Goal: Task Accomplishment & Management: Manage account settings

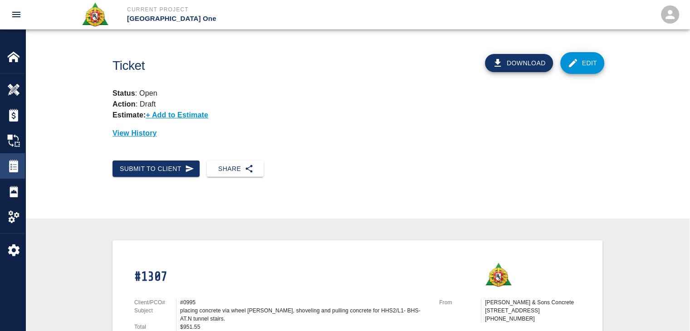
click at [14, 165] on img at bounding box center [13, 166] width 13 height 13
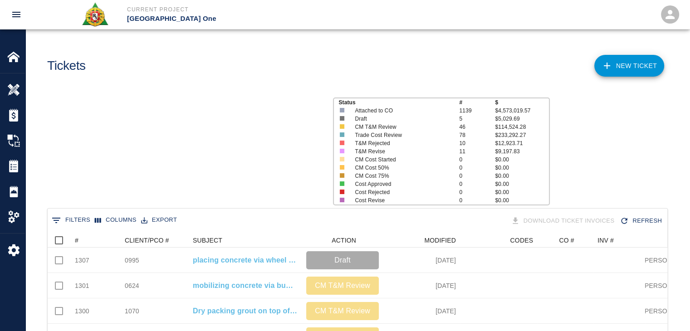
scroll to position [523, 613]
click at [83, 240] on icon "Sort" at bounding box center [85, 240] width 8 height 8
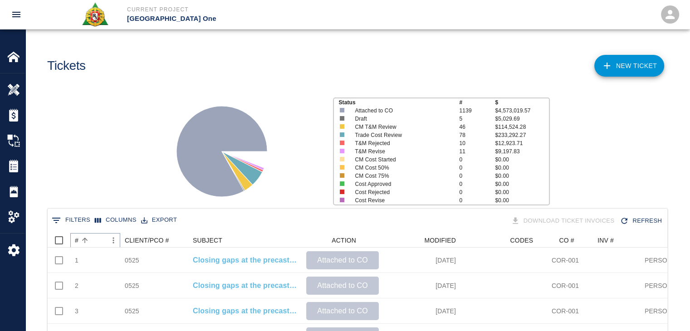
click at [83, 243] on icon "Sort" at bounding box center [85, 240] width 8 height 8
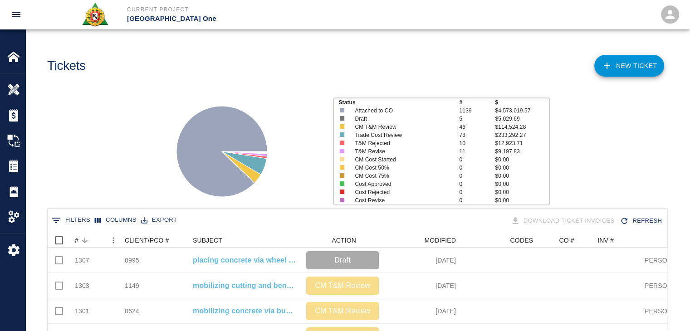
click at [117, 161] on div "Status # $ Attached to CO 1139 $4,573,019.57 Draft 5 $5,029.69 CM T&M Review 46…" at bounding box center [353, 148] width 671 height 121
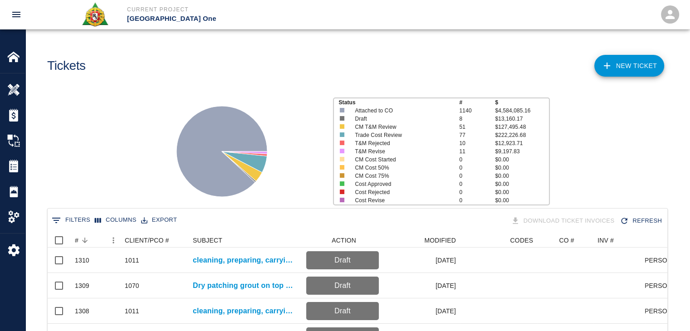
scroll to position [109, 0]
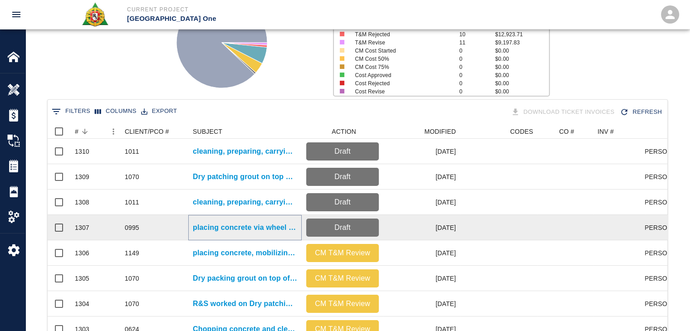
click at [215, 225] on p "placing concrete via wheel barrow, shoveling and pulling concrete for HHS2/L1- …" at bounding box center [245, 227] width 104 height 11
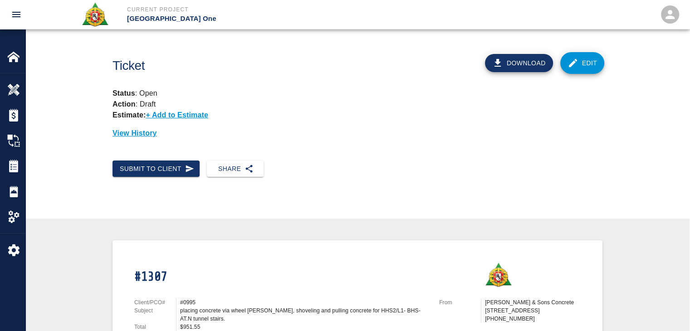
click at [200, 160] on div "Share" at bounding box center [232, 165] width 64 height 24
click at [193, 161] on button "Submit to Client" at bounding box center [155, 169] width 87 height 17
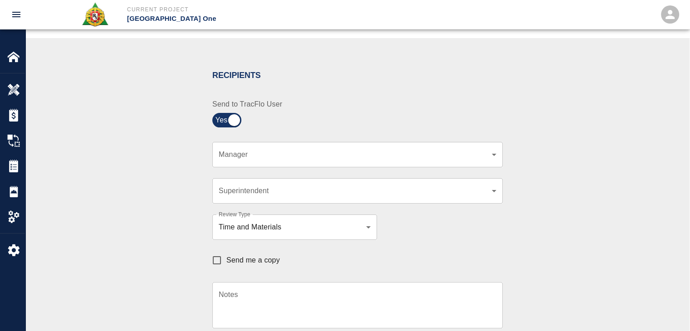
scroll to position [163, 0]
click at [253, 156] on body "Current Project JFK Terminal One Home JFK Terminal One Overview Estimates Chang…" at bounding box center [348, 2] width 697 height 331
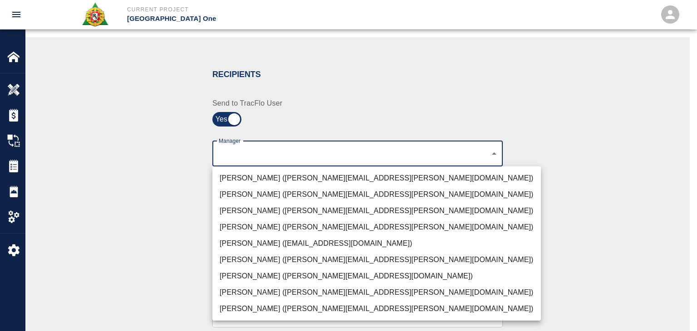
click at [242, 169] on ul "Peter Hardecker (peter.hardecker@aecom.com) Juan Estevez (juan.estevez@aecom.co…" at bounding box center [376, 243] width 328 height 154
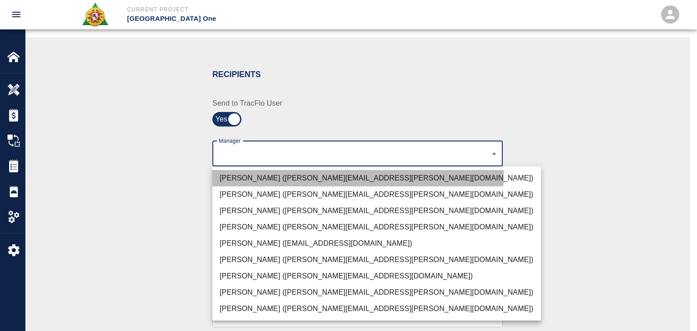
click at [249, 173] on li "Peter Hardecker (peter.hardecker@aecom.com)" at bounding box center [376, 178] width 328 height 16
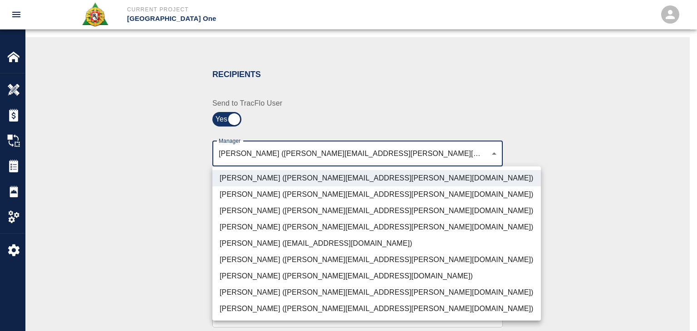
click at [235, 205] on li "Parin Kanani (parin.kanani@aecom.com)" at bounding box center [376, 211] width 328 height 16
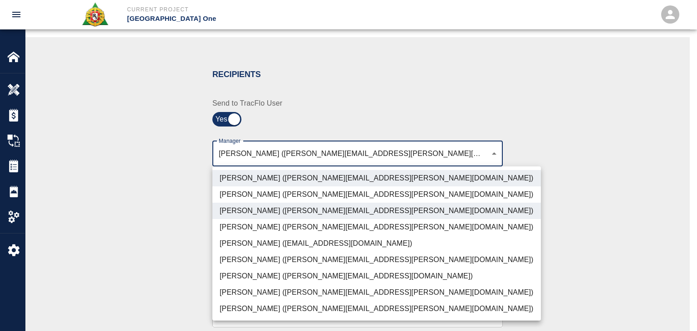
click at [240, 280] on li "Patrick Testino (patrick.testino@aecom.com)" at bounding box center [376, 276] width 328 height 16
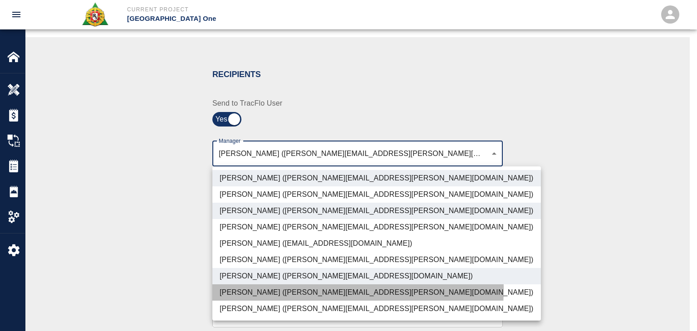
click at [249, 288] on li "Dylan Sims (dylan.sims@aecom.com)" at bounding box center [376, 292] width 328 height 16
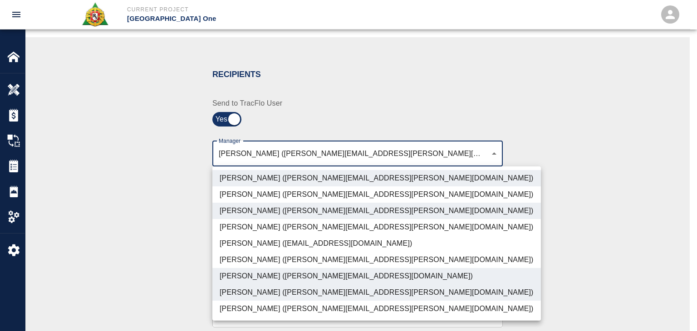
click at [270, 312] on li "Shane Lamay (shane.lamay@aecom.com)" at bounding box center [376, 309] width 328 height 16
type input "ede96749-2565-4a65-a76c-ac2c5448e16e,69d78ca4-8a93-4c72-a988-7271956ccf0b,ad99d…"
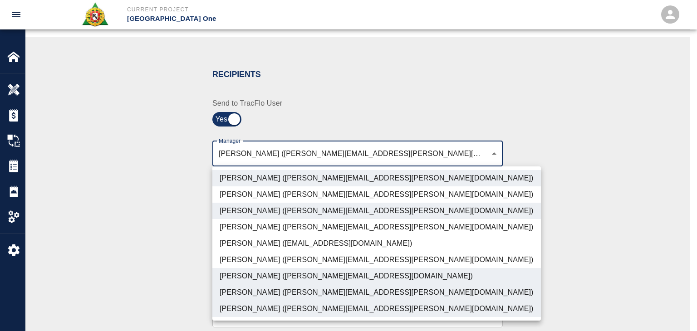
click at [144, 284] on div at bounding box center [348, 165] width 697 height 331
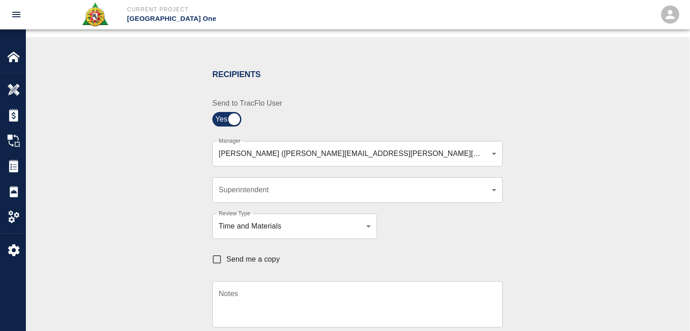
click at [235, 266] on label "Send me a copy" at bounding box center [243, 259] width 73 height 19
click at [226, 266] on input "Send me a copy" at bounding box center [216, 259] width 19 height 19
checkbox input "true"
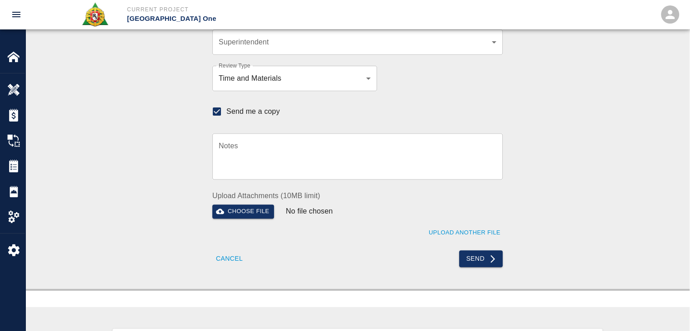
scroll to position [312, 0]
click at [485, 254] on button "Send" at bounding box center [481, 257] width 44 height 17
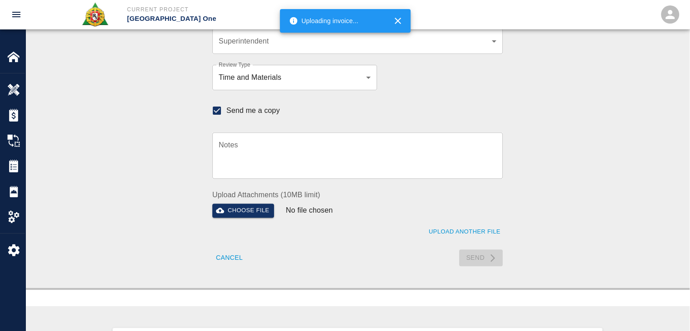
checkbox input "false"
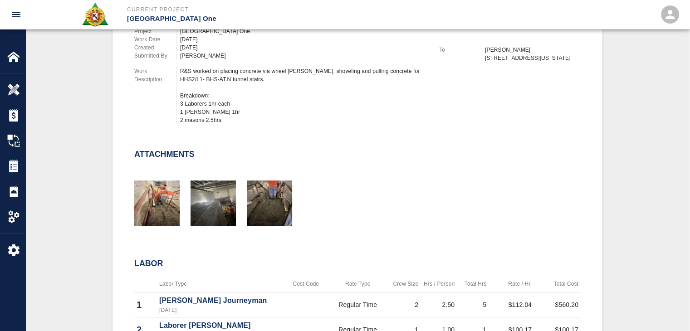
scroll to position [0, 0]
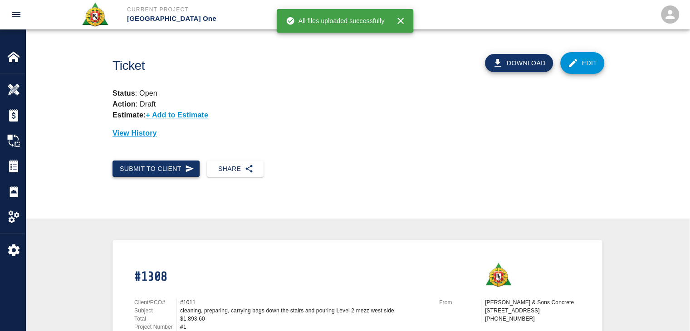
click at [181, 161] on button "Submit to Client" at bounding box center [155, 169] width 87 height 17
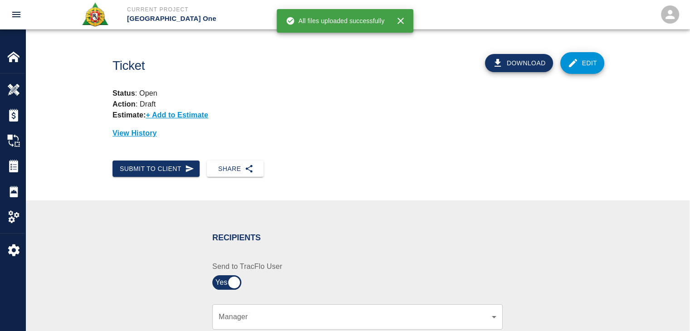
scroll to position [170, 0]
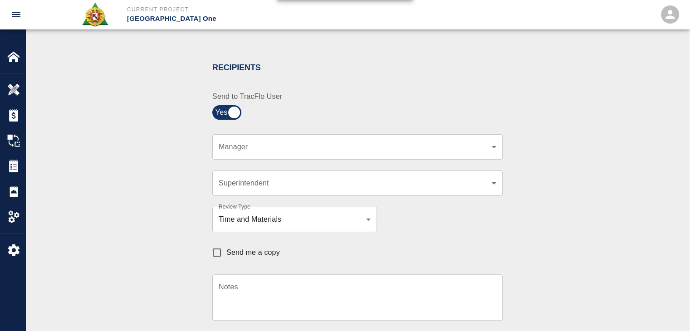
click at [235, 137] on div "​ Manager" at bounding box center [357, 146] width 290 height 25
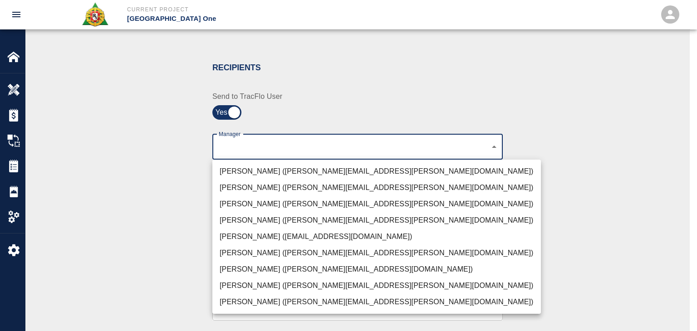
click at [231, 170] on li "Peter Hardecker (peter.hardecker@aecom.com)" at bounding box center [376, 171] width 328 height 16
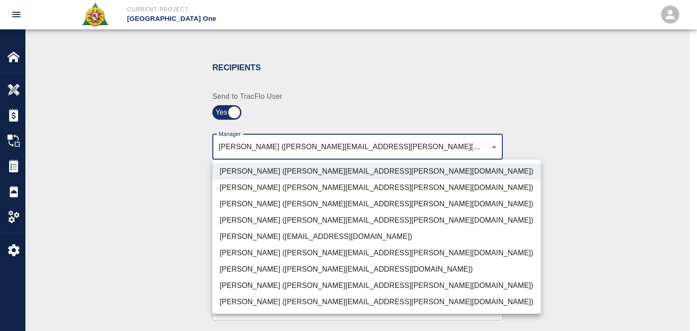
click at [226, 207] on li "Parin Kanani (parin.kanani@aecom.com)" at bounding box center [376, 204] width 328 height 16
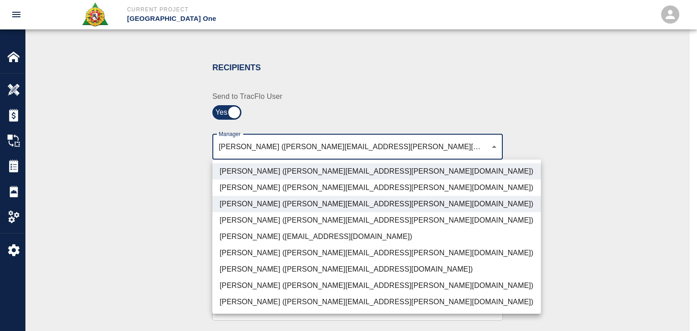
click at [238, 281] on li "Dylan Sims (dylan.sims@aecom.com)" at bounding box center [376, 286] width 328 height 16
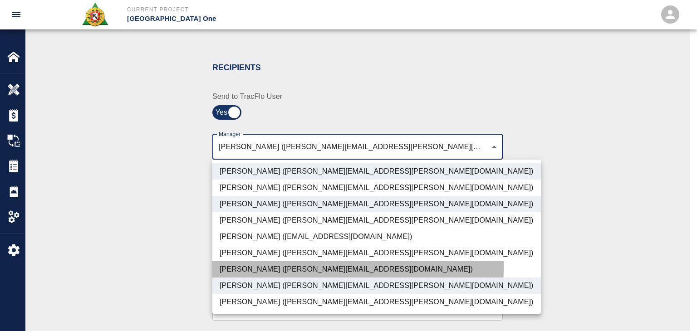
click at [239, 267] on li "Patrick Testino (patrick.testino@aecom.com)" at bounding box center [376, 269] width 328 height 16
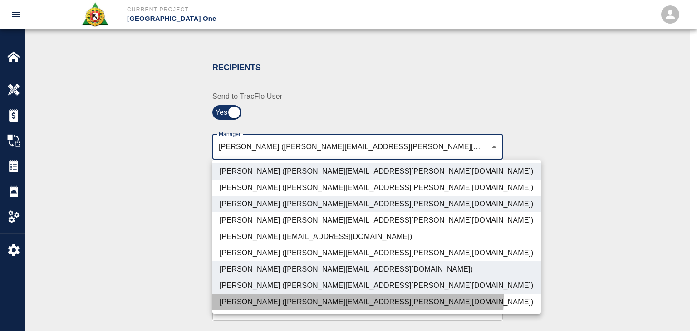
click at [239, 296] on li "Shane Lamay (shane.lamay@aecom.com)" at bounding box center [376, 302] width 328 height 16
type input "ede96749-2565-4a65-a76c-ac2c5448e16e,69d78ca4-8a93-4c72-a988-7271956ccf0b,b38a7…"
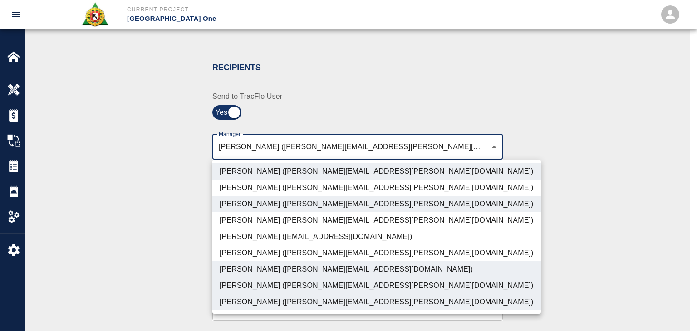
click at [185, 282] on div at bounding box center [348, 165] width 697 height 331
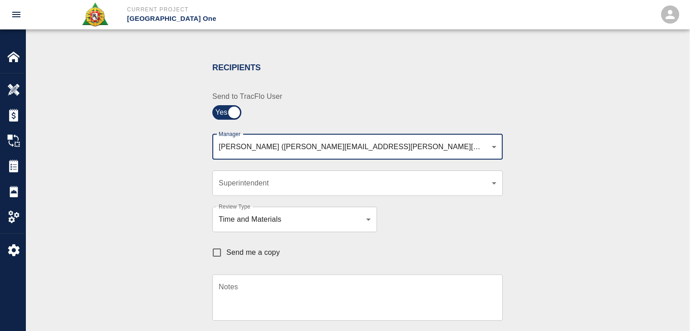
click at [229, 257] on span "Send me a copy" at bounding box center [253, 252] width 54 height 11
click at [226, 257] on input "Send me a copy" at bounding box center [216, 252] width 19 height 19
checkbox input "true"
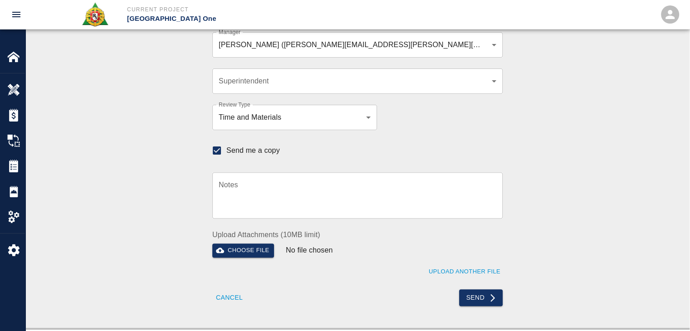
scroll to position [272, 0]
click at [151, 171] on div "Recipients Send to TracFlo User Manager Peter Hardecker (peter.hardecker@aecom.…" at bounding box center [357, 128] width 490 height 356
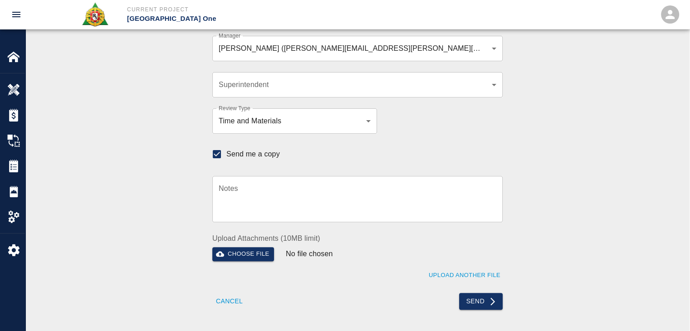
scroll to position [269, 0]
click at [471, 305] on button "Send" at bounding box center [481, 301] width 44 height 17
checkbox input "false"
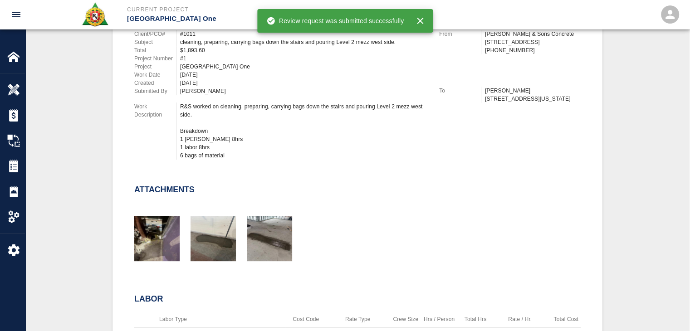
scroll to position [0, 0]
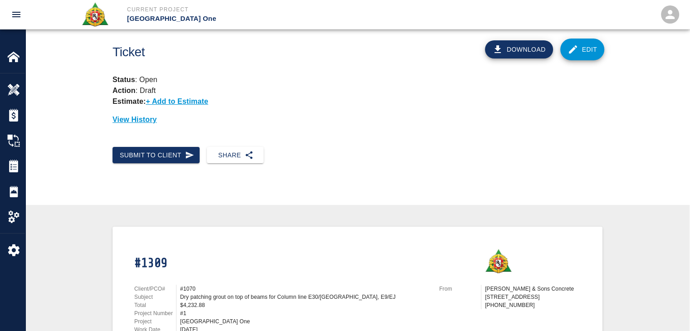
scroll to position [13, 0]
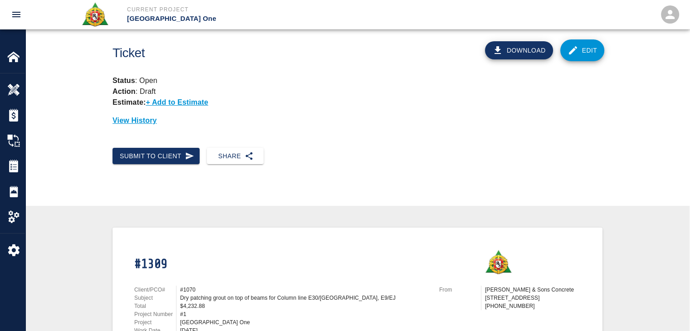
click at [171, 165] on div "Submit to Client Share" at bounding box center [357, 164] width 664 height 46
click at [162, 158] on button "Submit to Client" at bounding box center [155, 156] width 87 height 17
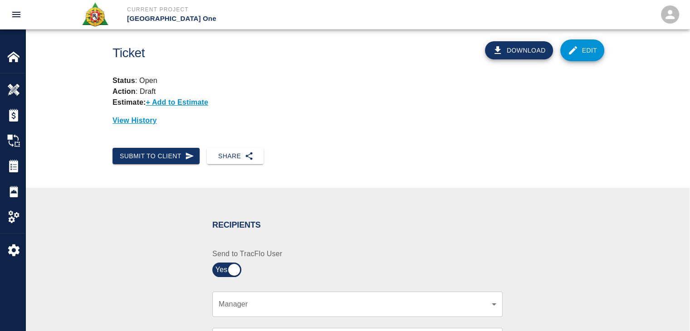
click at [259, 309] on body "Current Project [GEOGRAPHIC_DATA] One Home JFK Terminal One Overview Estimates …" at bounding box center [345, 152] width 690 height 331
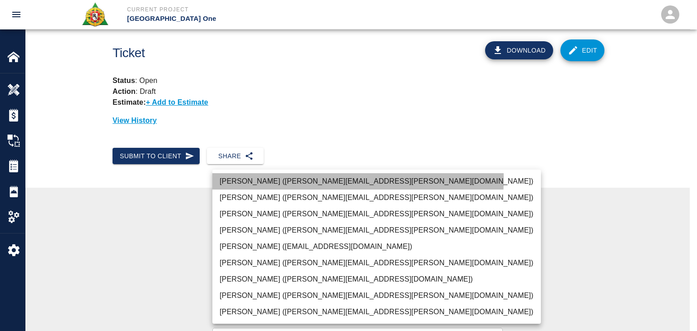
click at [238, 178] on li "[PERSON_NAME] ([PERSON_NAME][EMAIL_ADDRESS][PERSON_NAME][DOMAIN_NAME])" at bounding box center [376, 181] width 328 height 16
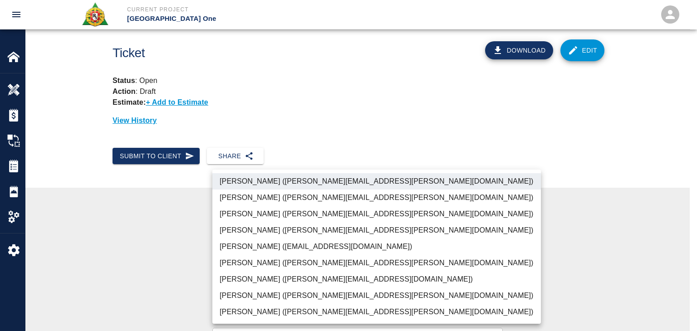
click at [243, 221] on li "[PERSON_NAME] ([PERSON_NAME][EMAIL_ADDRESS][PERSON_NAME][DOMAIN_NAME])" at bounding box center [376, 214] width 328 height 16
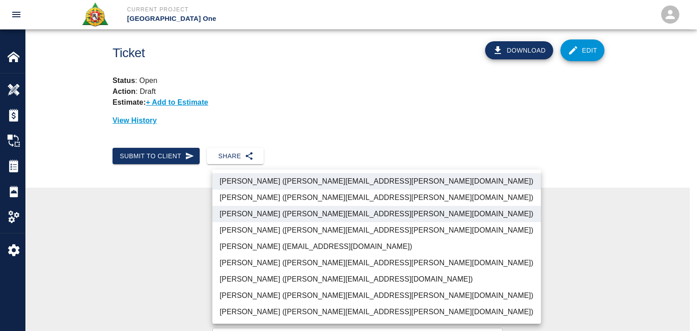
click at [241, 309] on li "[PERSON_NAME] ([PERSON_NAME][EMAIL_ADDRESS][PERSON_NAME][DOMAIN_NAME])" at bounding box center [376, 312] width 328 height 16
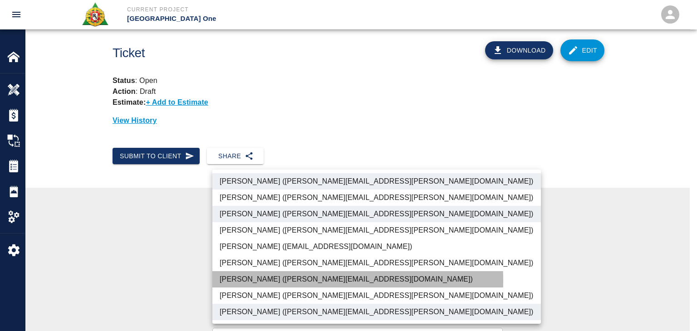
click at [239, 281] on li "Patrick Testino (patrick.testino@aecom.com)" at bounding box center [376, 279] width 328 height 16
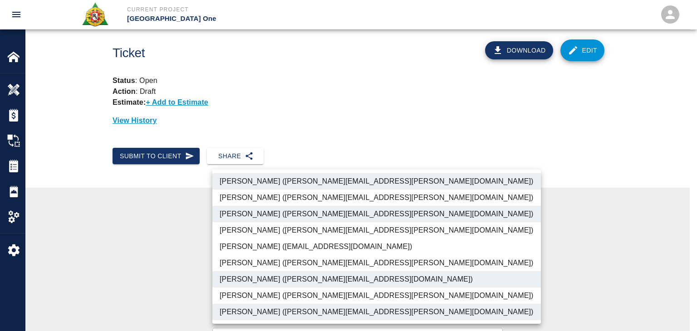
click at [251, 293] on li "Dylan Sims (dylan.sims@aecom.com)" at bounding box center [376, 296] width 328 height 16
type input "ede96749-2565-4a65-a76c-ac2c5448e16e,69d78ca4-8a93-4c72-a988-7271956ccf0b,c39cc…"
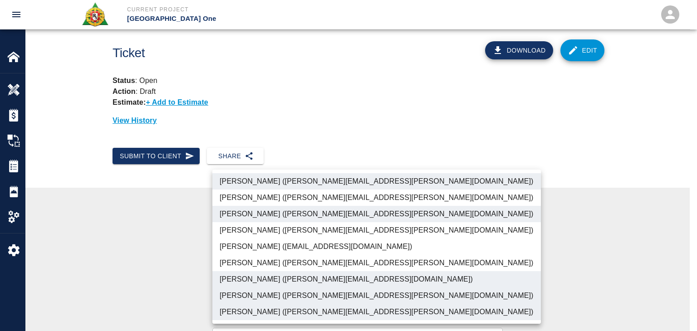
click at [186, 295] on div at bounding box center [348, 165] width 697 height 331
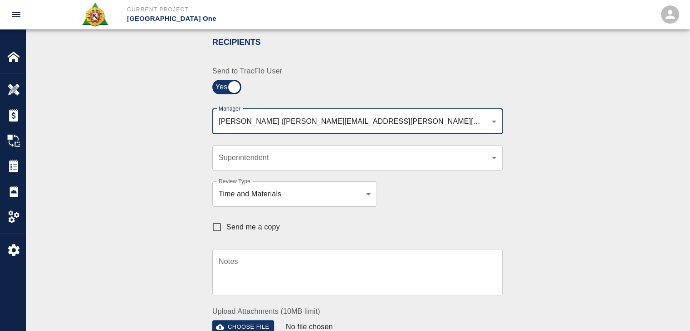
click at [230, 234] on label "Send me a copy" at bounding box center [243, 227] width 73 height 19
click at [226, 234] on input "Send me a copy" at bounding box center [216, 227] width 19 height 19
checkbox input "true"
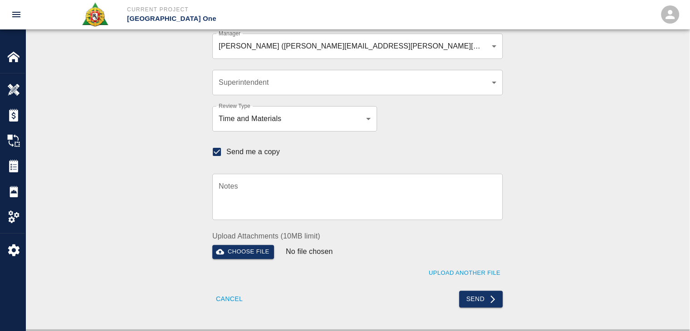
scroll to position [270, 0]
click at [477, 302] on button "Send" at bounding box center [481, 300] width 44 height 17
checkbox input "false"
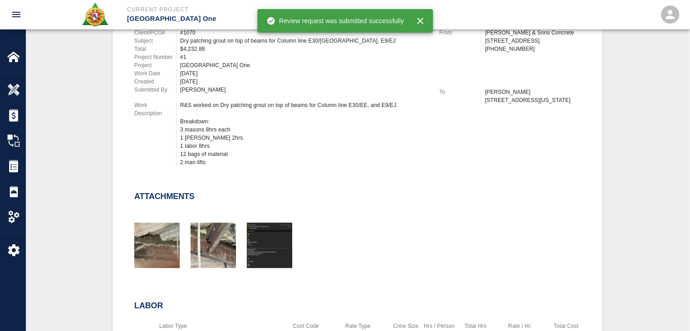
scroll to position [0, 0]
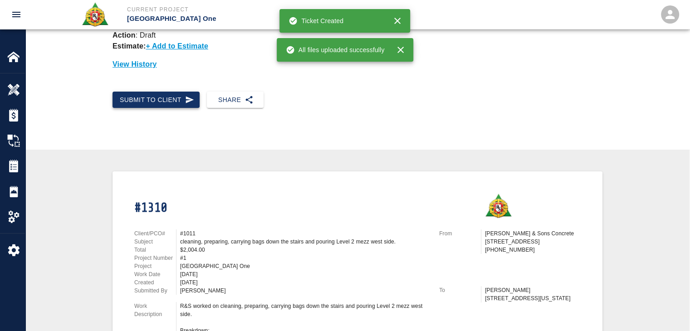
click at [170, 97] on button "Submit to Client" at bounding box center [155, 100] width 87 height 17
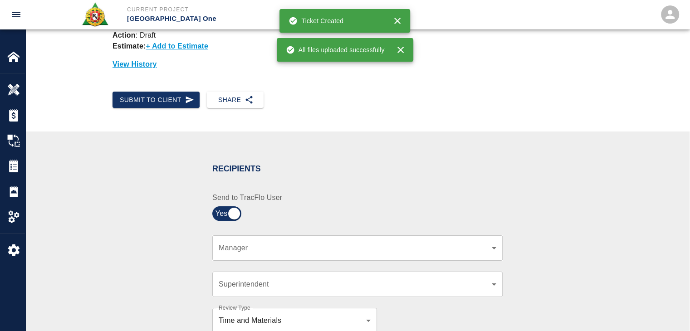
scroll to position [238, 0]
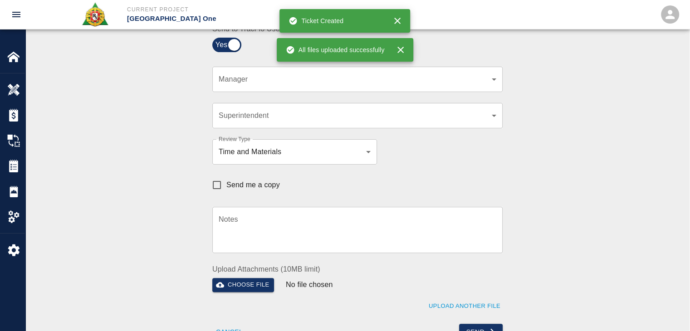
click at [244, 71] on div "​ Manager" at bounding box center [357, 79] width 290 height 25
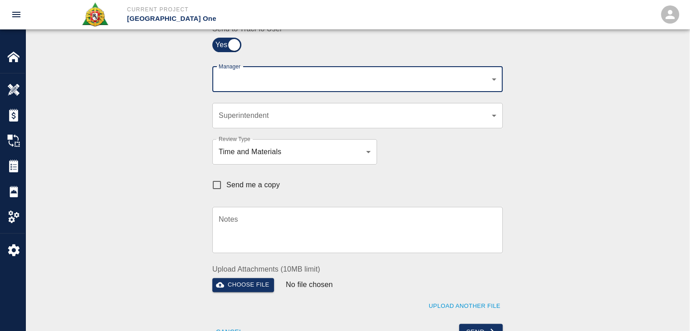
click at [257, 88] on div "​ Manager" at bounding box center [357, 79] width 290 height 25
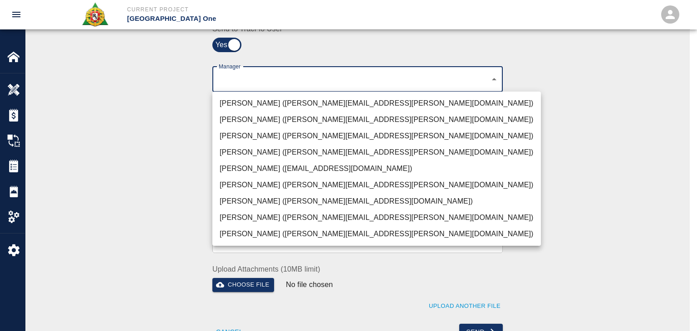
click at [233, 102] on li "Peter Hardecker (peter.hardecker@aecom.com)" at bounding box center [376, 103] width 328 height 16
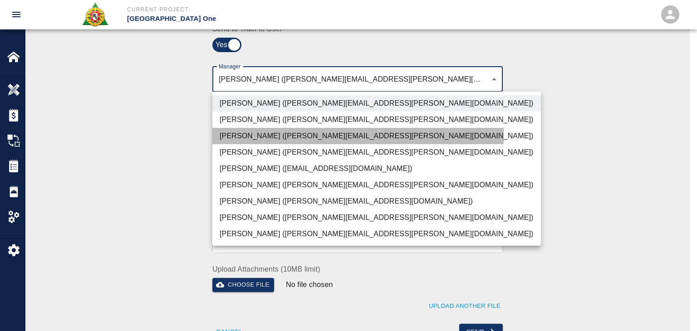
click at [250, 134] on li "Parin Kanani (parin.kanani@aecom.com)" at bounding box center [376, 136] width 328 height 16
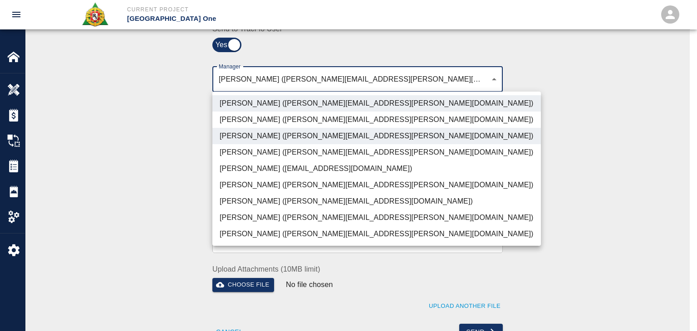
click at [267, 210] on li "Dylan Sims (dylan.sims@aecom.com)" at bounding box center [376, 218] width 328 height 16
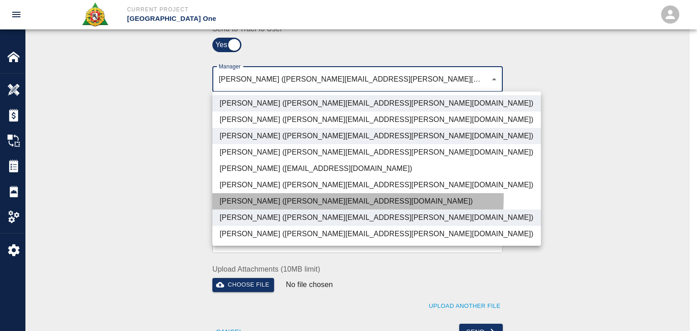
click at [265, 196] on li "Patrick Testino (patrick.testino@aecom.com)" at bounding box center [376, 201] width 328 height 16
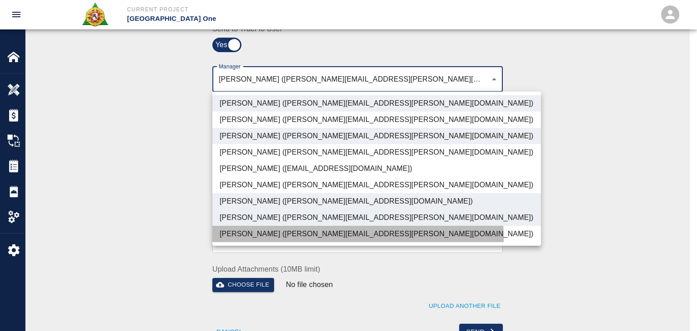
click at [259, 240] on li "Shane Lamay (shane.lamay@aecom.com)" at bounding box center [376, 234] width 328 height 16
type input "ede96749-2565-4a65-a76c-ac2c5448e16e,69d78ca4-8a93-4c72-a988-7271956ccf0b,b38a7…"
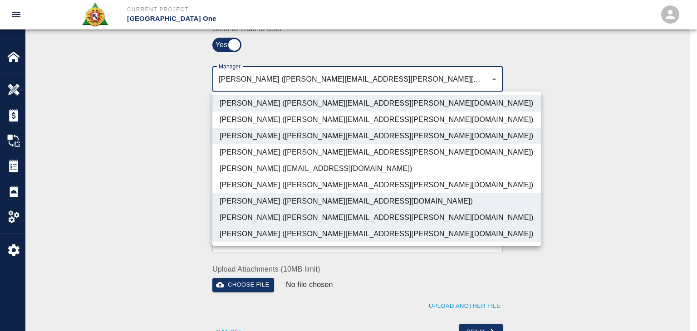
click at [177, 218] on div at bounding box center [348, 165] width 697 height 331
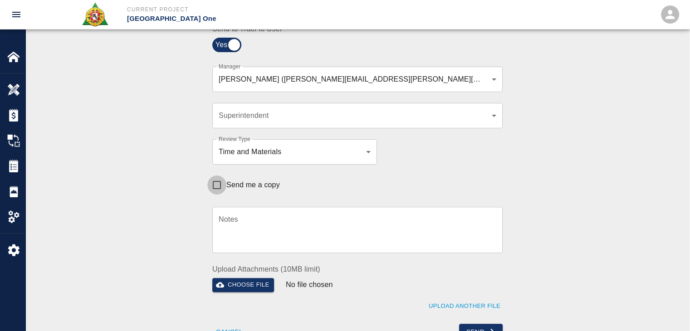
click at [219, 185] on input "Send me a copy" at bounding box center [216, 185] width 19 height 19
checkbox input "true"
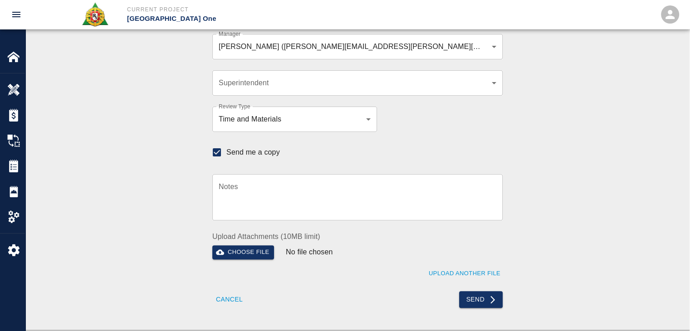
scroll to position [270, 0]
click at [170, 78] on div "Recipients Send to TracFlo User Manager Peter Hardecker (peter.hardecker@aecom.…" at bounding box center [357, 130] width 490 height 356
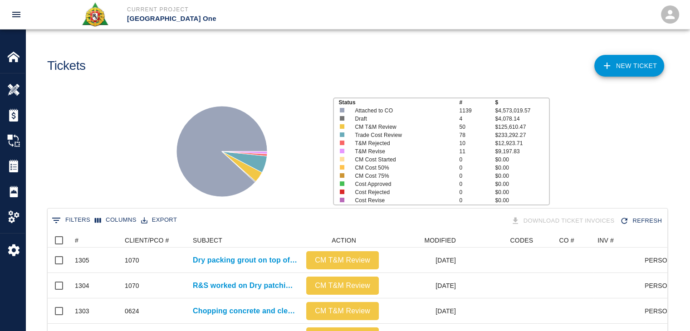
scroll to position [523, 613]
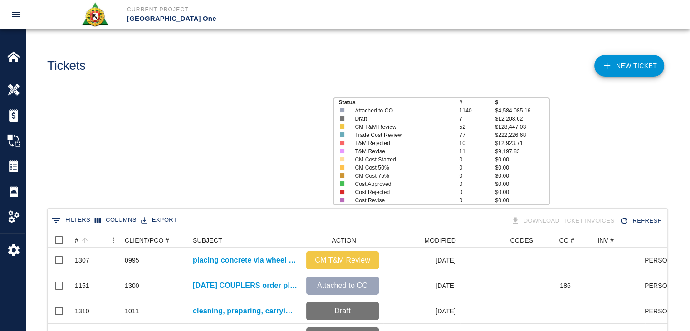
scroll to position [523, 613]
click at [91, 239] on button "Sort" at bounding box center [84, 240] width 13 height 13
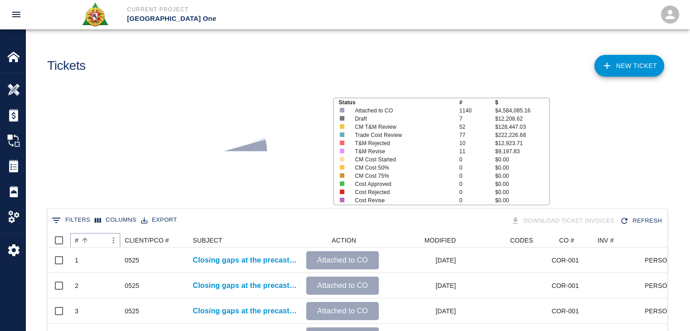
click at [91, 239] on button "Sort" at bounding box center [84, 240] width 13 height 13
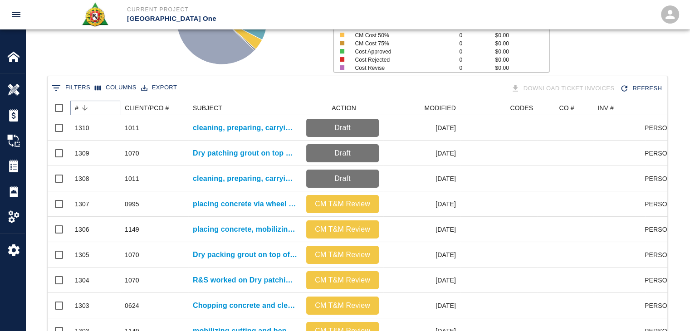
scroll to position [0, 0]
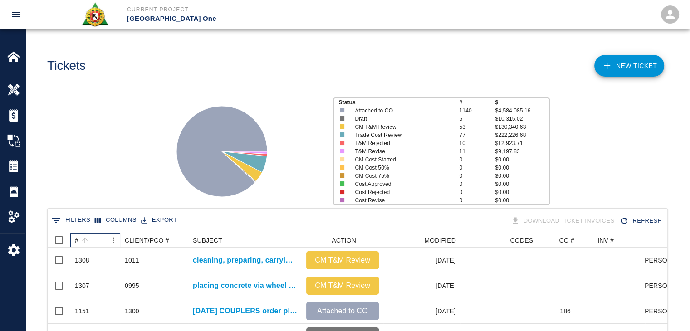
click at [92, 238] on div "#" at bounding box center [91, 240] width 32 height 15
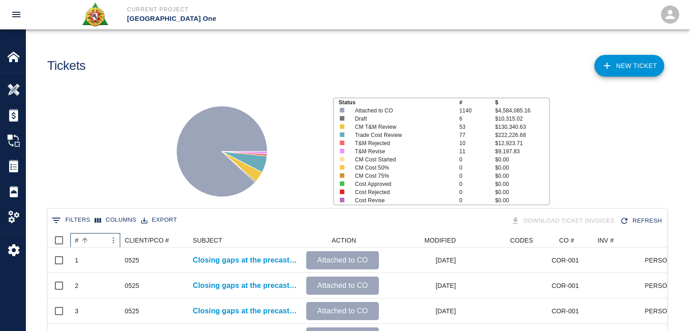
click at [92, 238] on div "#" at bounding box center [91, 240] width 32 height 15
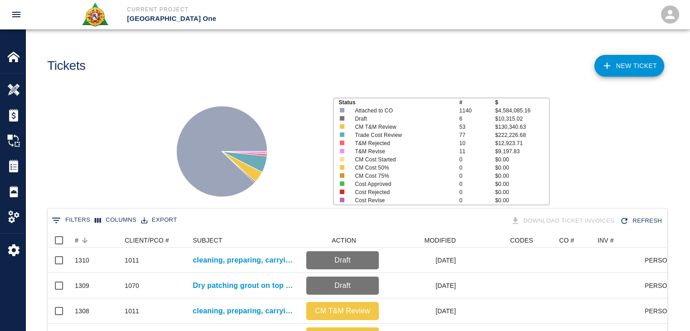
click at [155, 127] on div "Status # $ Attached to CO 1140 $4,584,085.16 Draft 6 $10,315.02 CM T&M Review 5…" at bounding box center [353, 148] width 671 height 121
